Goal: Information Seeking & Learning: Learn about a topic

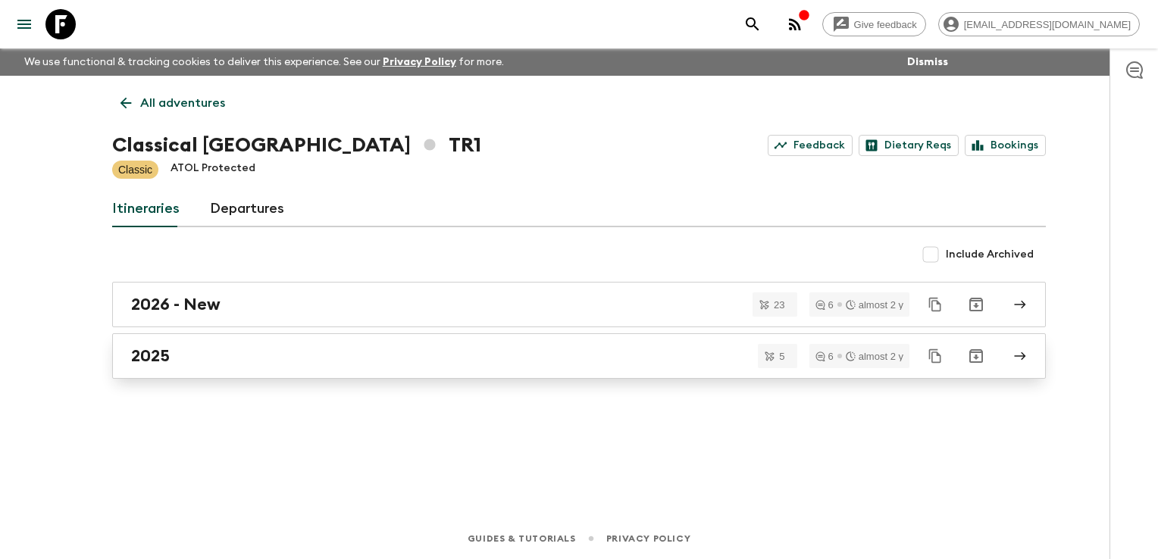
click at [183, 362] on div "2025" at bounding box center [564, 356] width 867 height 20
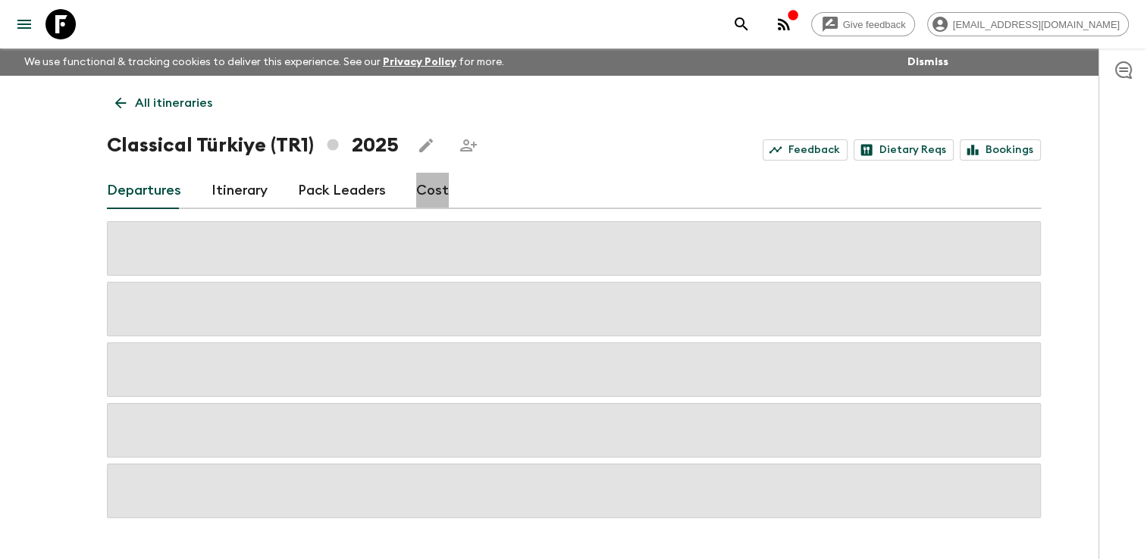
click at [436, 186] on link "Cost" at bounding box center [432, 191] width 33 height 36
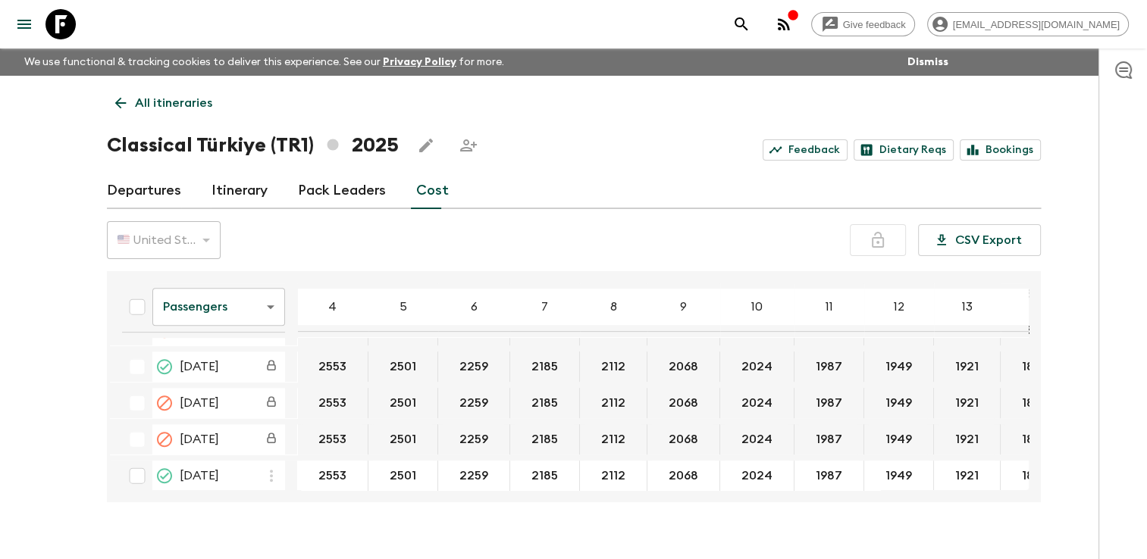
scroll to position [758, 0]
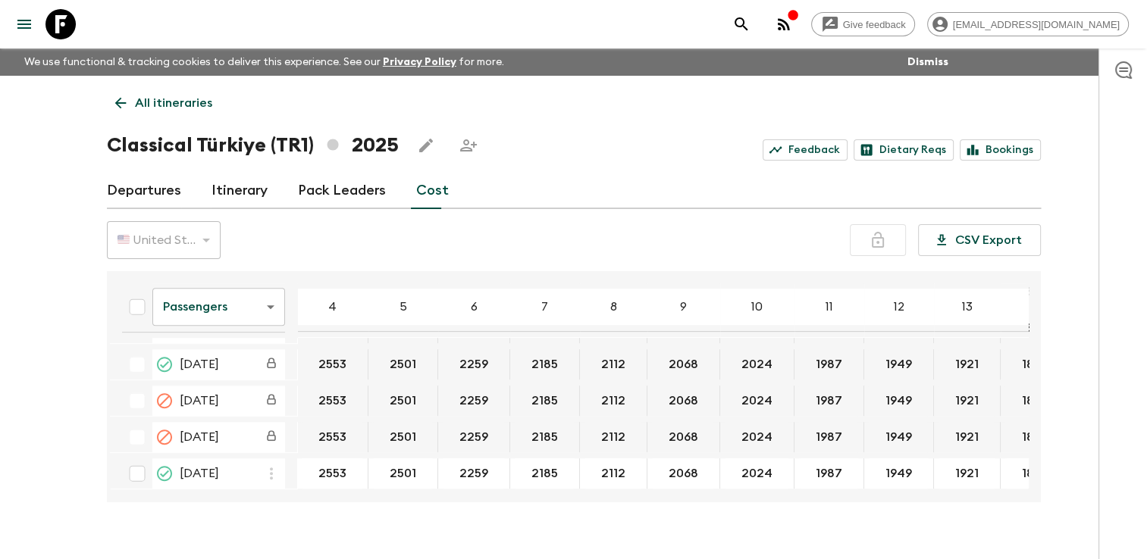
drag, startPoint x: 626, startPoint y: 493, endPoint x: 641, endPoint y: 491, distance: 15.2
click at [641, 491] on div "Passengers passengersCost ​ 4 5 6 7 8 9 10 11 12 13 14 15 16 17 18 [DATE] 2553 …" at bounding box center [574, 386] width 934 height 231
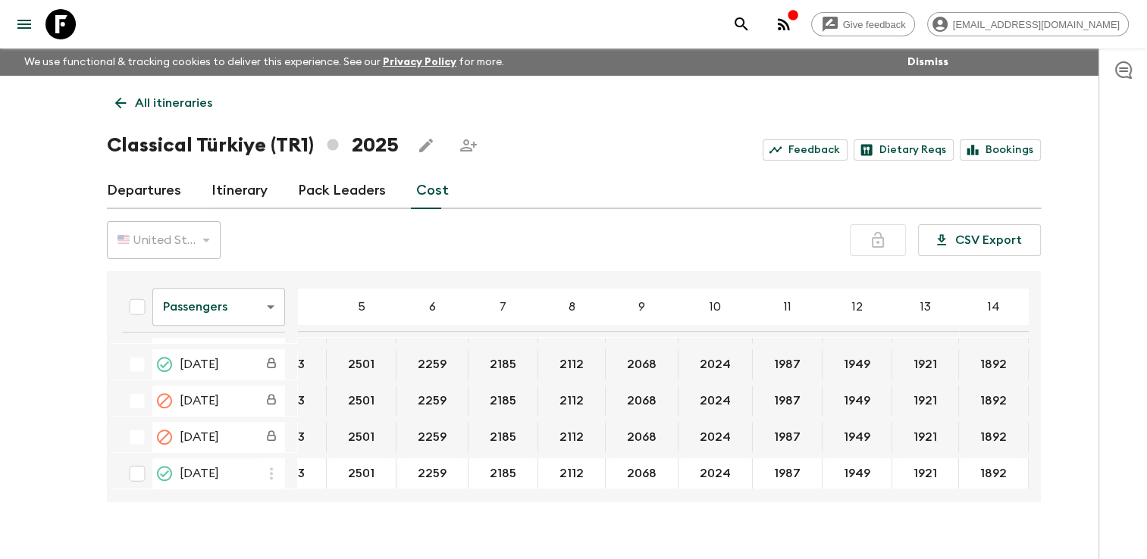
scroll to position [758, 61]
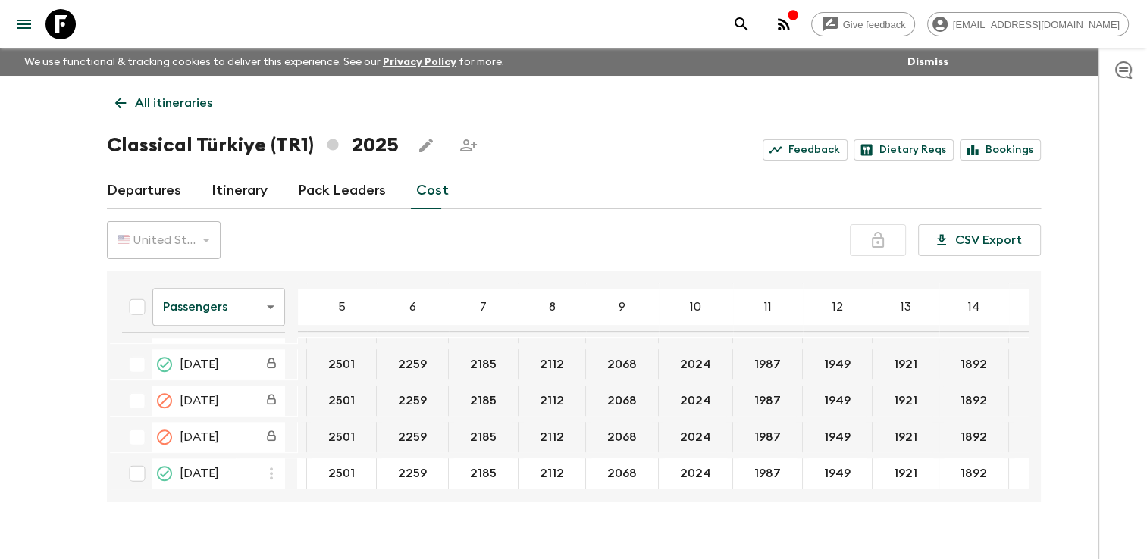
click at [268, 313] on body "Give feedback [EMAIL_ADDRESS][DOMAIN_NAME] We use functional & tracking cookies…" at bounding box center [573, 293] width 1147 height 586
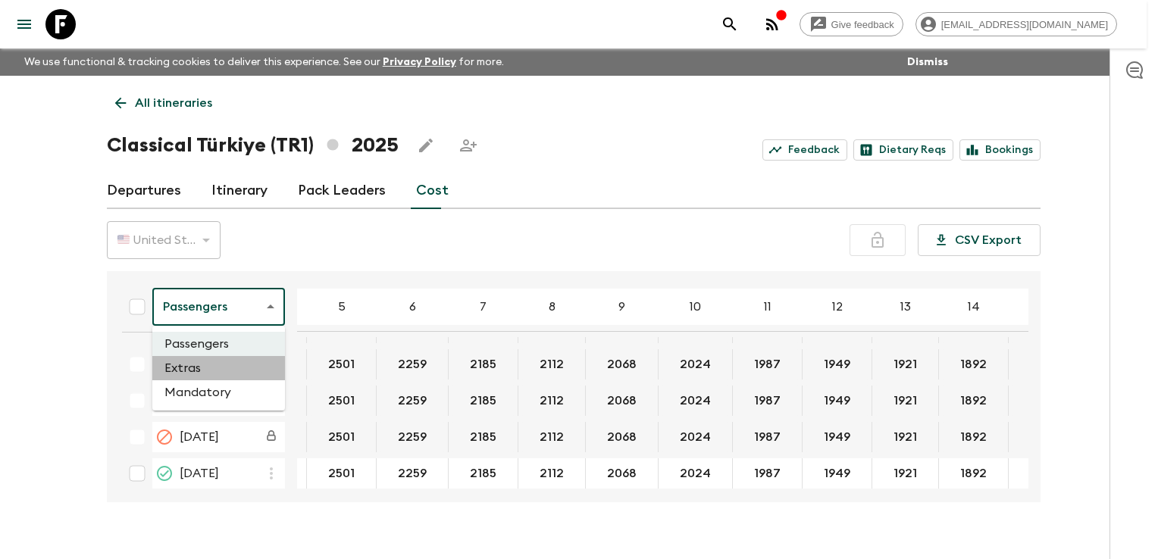
click at [221, 378] on li "Extras" at bounding box center [218, 368] width 133 height 24
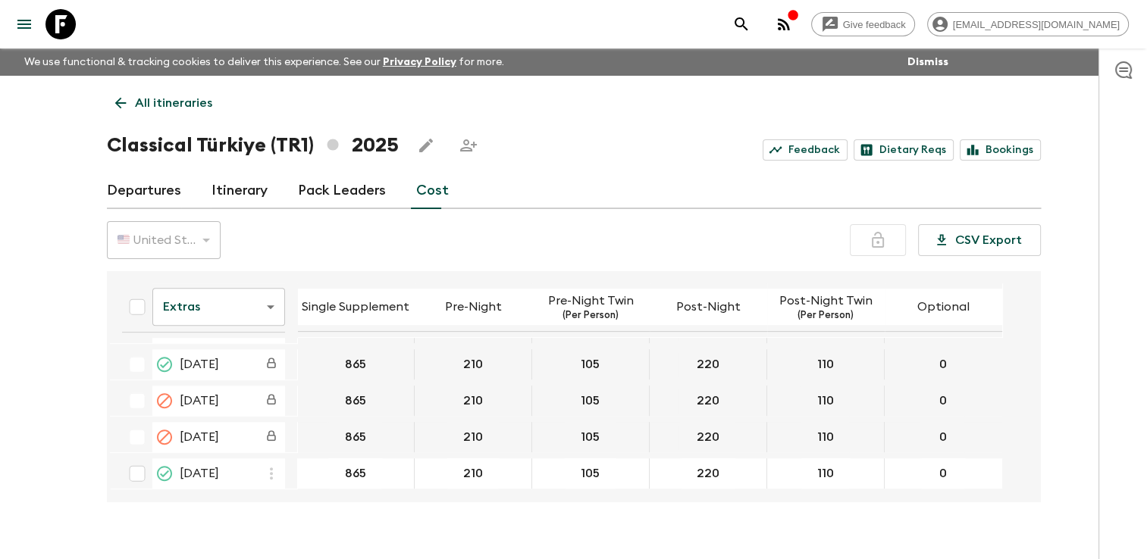
scroll to position [758, 0]
